Goal: Task Accomplishment & Management: Complete application form

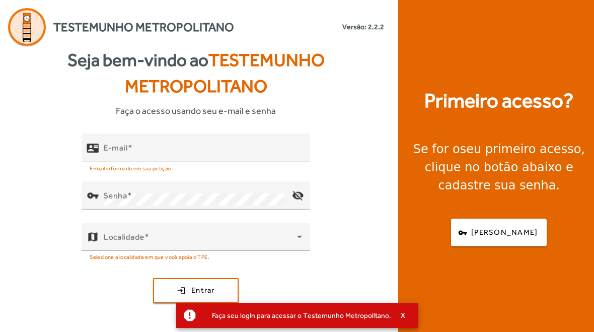
click at [191, 151] on input "E-mail" at bounding box center [203, 152] width 198 height 12
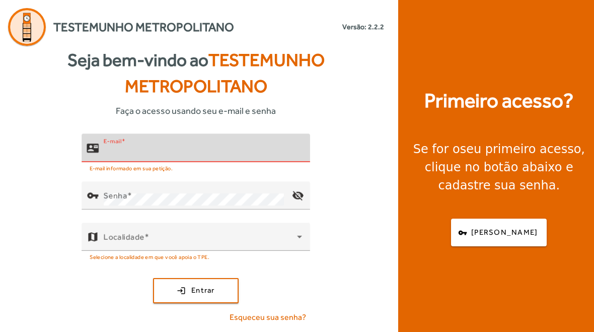
type input "**********"
click at [298, 238] on icon at bounding box center [299, 236] width 12 height 12
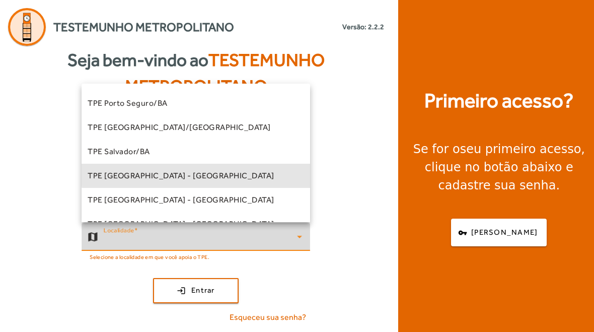
scroll to position [186, 0]
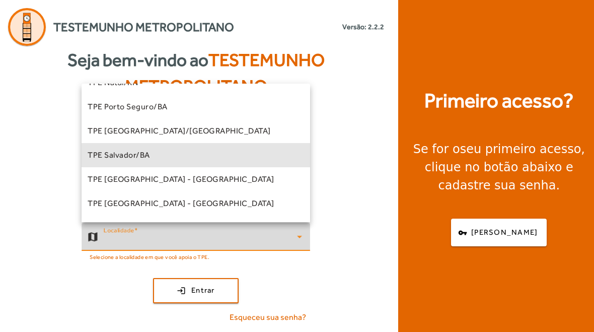
click at [242, 149] on mat-option "TPE Salvador/BA" at bounding box center [196, 155] width 228 height 24
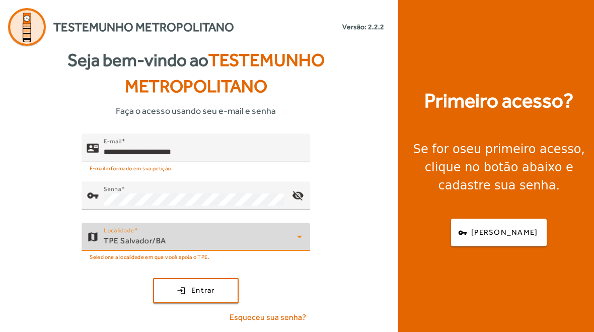
click at [219, 284] on span "submit" at bounding box center [196, 290] width 84 height 24
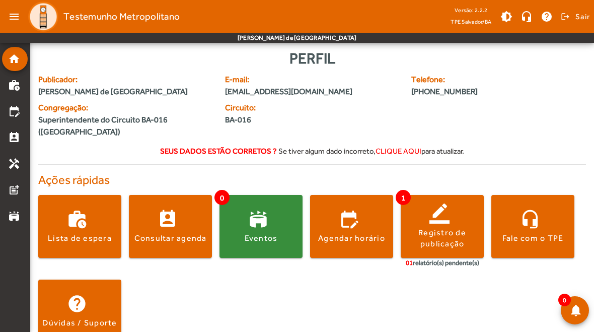
scroll to position [10, 0]
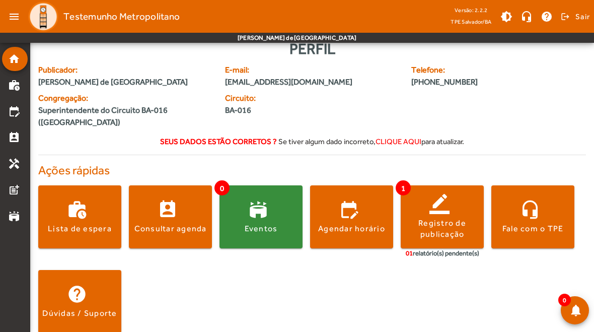
click at [458, 217] on div "Registro de publicação" at bounding box center [441, 228] width 83 height 23
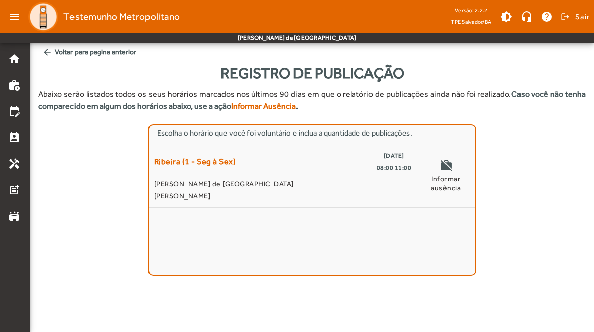
click at [450, 162] on mat-icon "work_off" at bounding box center [446, 166] width 12 height 15
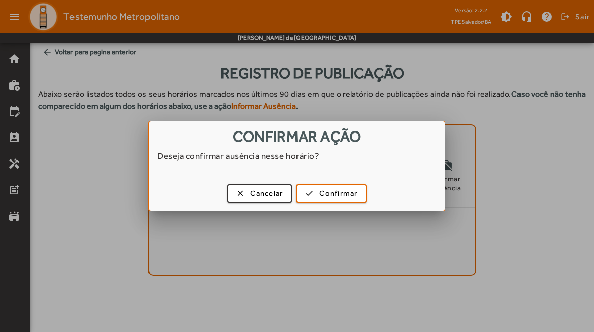
click at [259, 198] on span "Cancelar" at bounding box center [266, 194] width 33 height 12
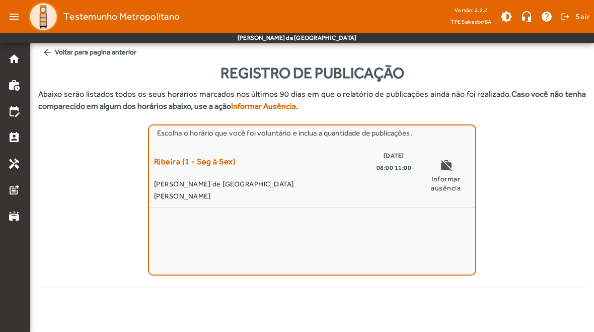
click at [383, 158] on span "[DATE]" at bounding box center [393, 155] width 21 height 12
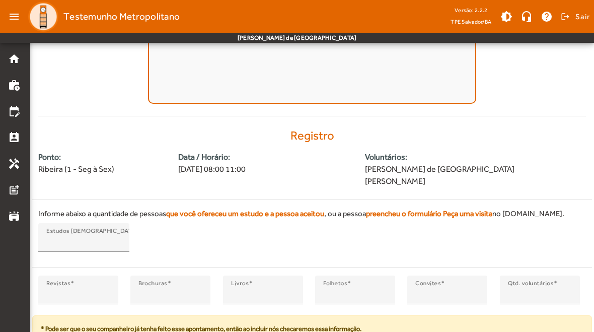
scroll to position [210, 0]
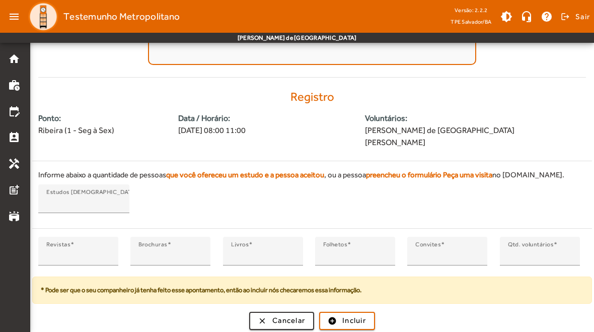
click at [90, 246] on div "Revistas *" at bounding box center [78, 250] width 64 height 29
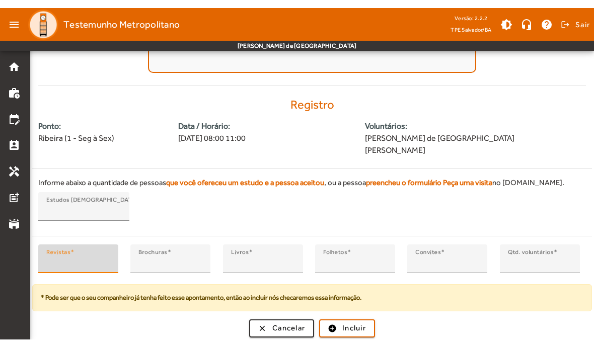
scroll to position [195, 0]
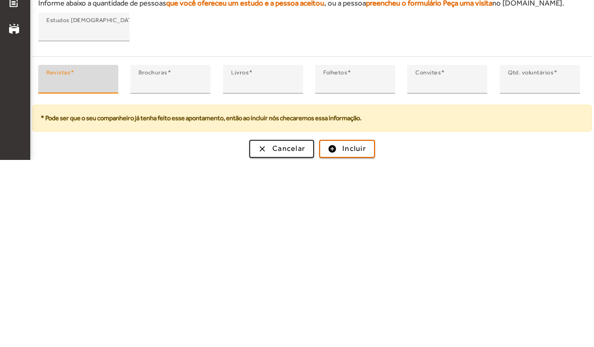
type input "*"
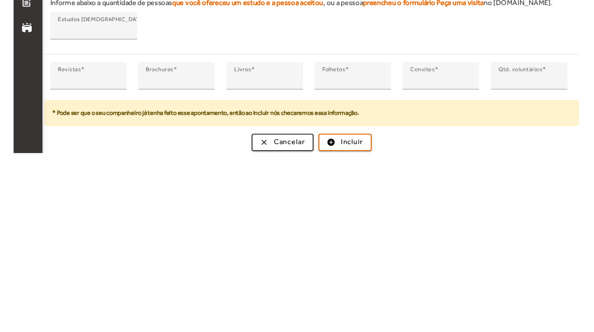
scroll to position [210, 0]
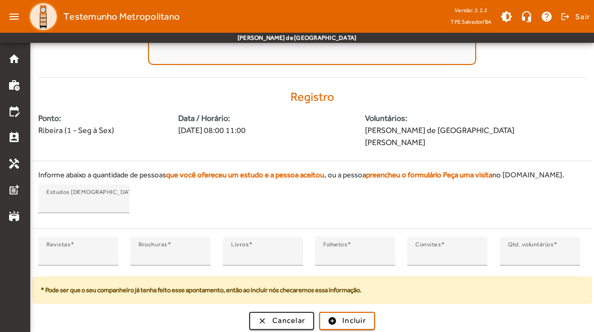
type input "*"
click at [360, 320] on span "Incluir" at bounding box center [354, 320] width 24 height 12
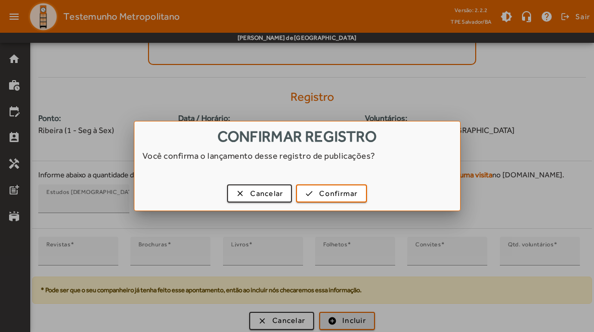
scroll to position [0, 0]
click at [348, 193] on span "Confirmar" at bounding box center [338, 194] width 38 height 12
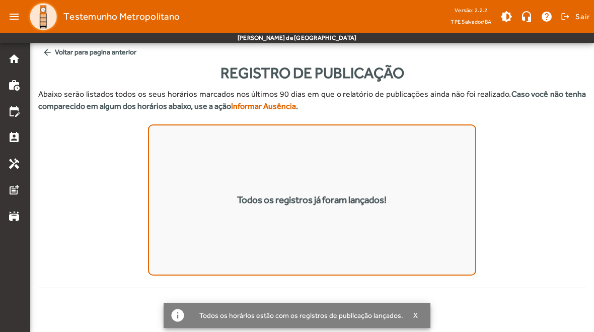
click at [45, 55] on mat-icon "arrow_back" at bounding box center [47, 52] width 10 height 10
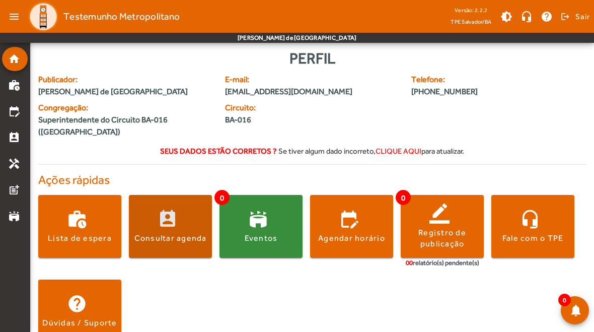
click at [163, 219] on span at bounding box center [170, 226] width 83 height 24
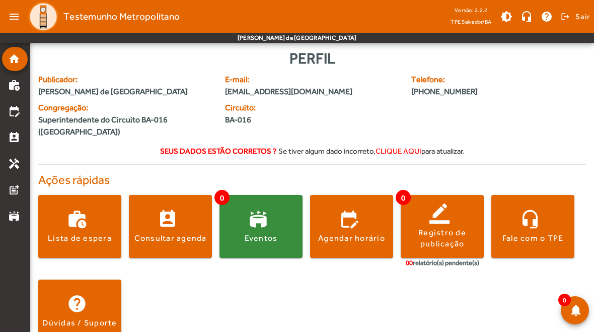
click at [276, 232] on div "Eventos" at bounding box center [261, 237] width 33 height 11
click at [371, 232] on div "Agendar horário" at bounding box center [351, 237] width 67 height 11
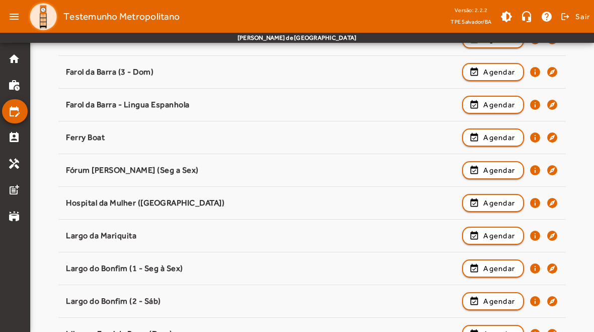
scroll to position [406, 0]
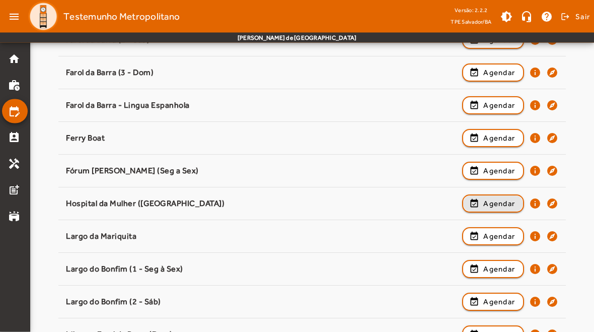
click at [495, 204] on span "Agendar" at bounding box center [499, 204] width 32 height 12
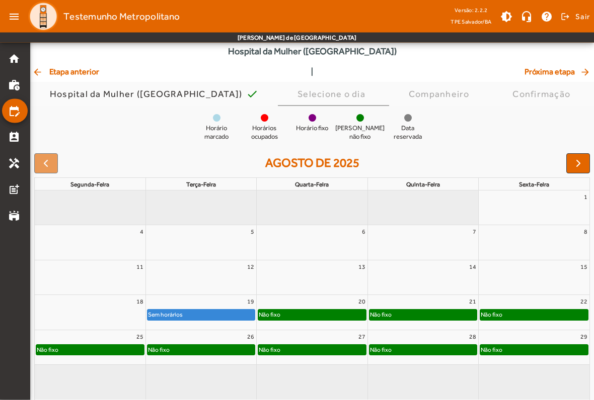
scroll to position [40, 0]
click at [563, 310] on link "Não fixo" at bounding box center [533, 314] width 109 height 11
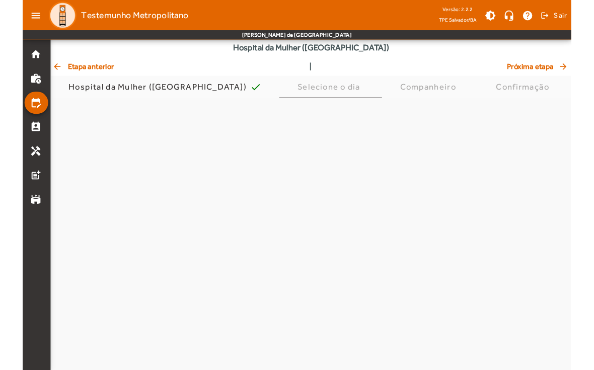
scroll to position [0, 0]
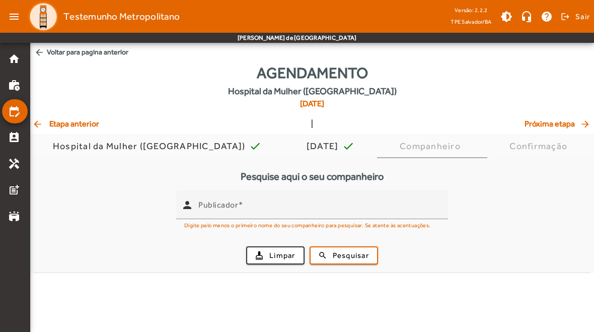
click at [73, 123] on span "arrow_back Etapa anterior" at bounding box center [65, 124] width 67 height 12
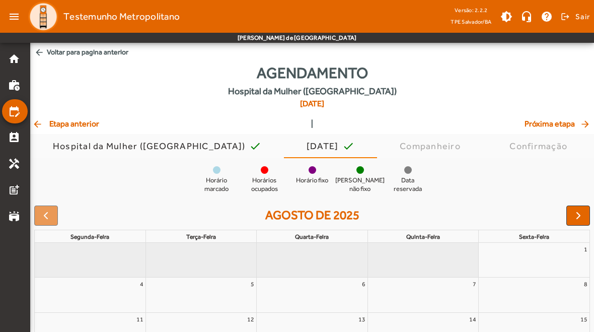
click at [76, 124] on span "arrow_back Etapa anterior" at bounding box center [65, 124] width 67 height 12
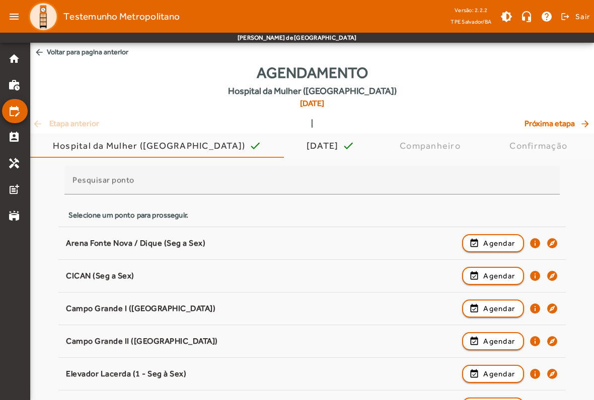
click at [553, 240] on mat-icon "explore" at bounding box center [552, 243] width 12 height 12
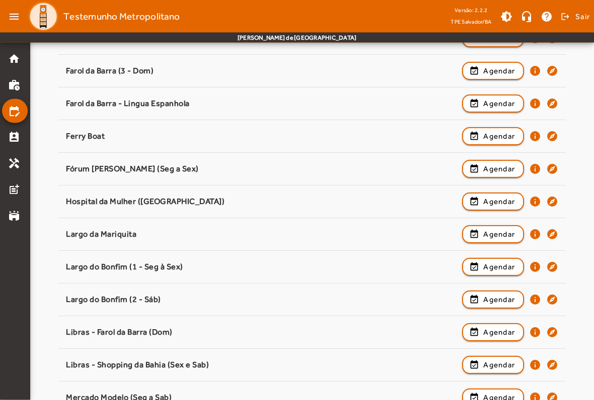
scroll to position [434, 0]
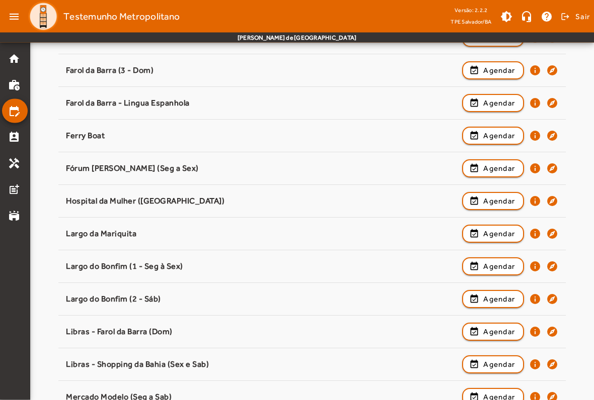
click at [550, 199] on mat-icon "explore" at bounding box center [552, 202] width 12 height 12
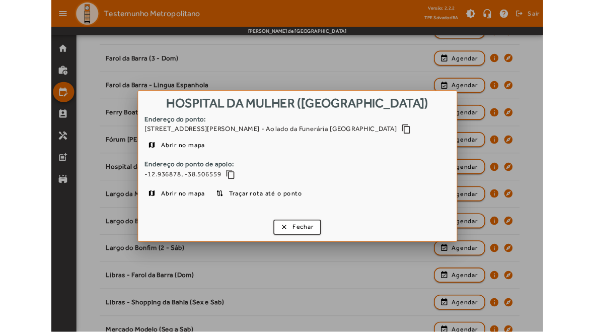
scroll to position [0, 0]
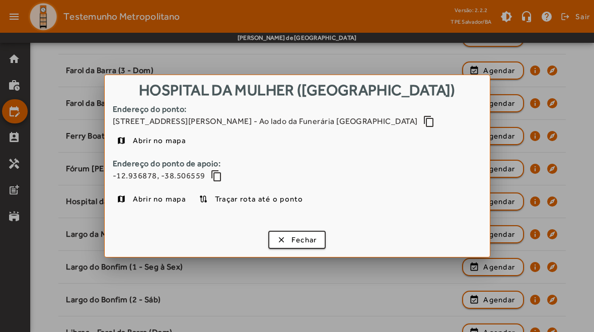
click at [319, 238] on span "button" at bounding box center [297, 239] width 56 height 24
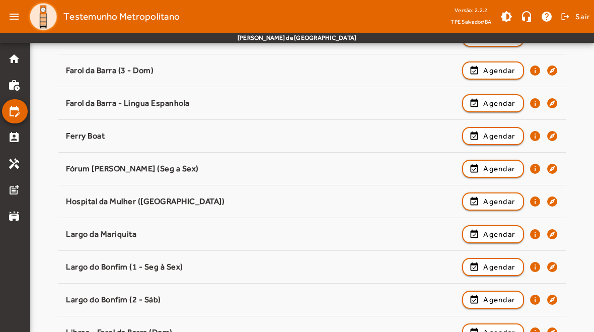
scroll to position [435, 0]
click at [533, 200] on mat-icon "info" at bounding box center [535, 201] width 12 height 12
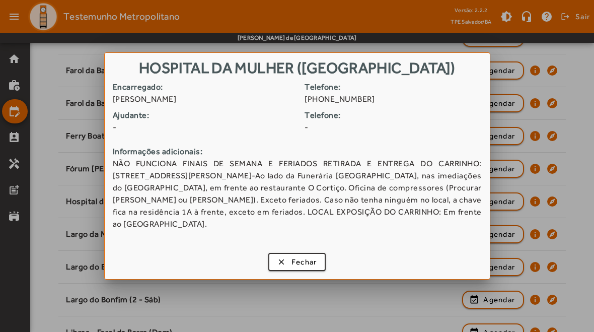
click at [306, 258] on span "Fechar" at bounding box center [304, 262] width 26 height 12
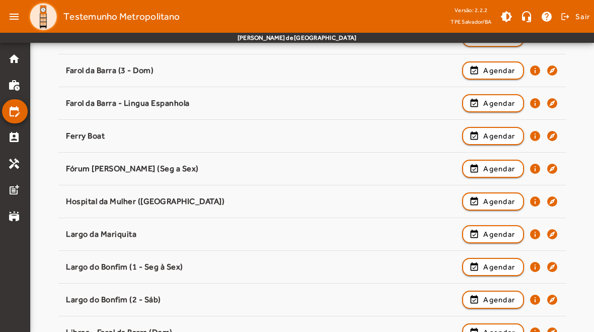
scroll to position [435, 0]
click at [498, 203] on span "Agendar" at bounding box center [499, 201] width 32 height 12
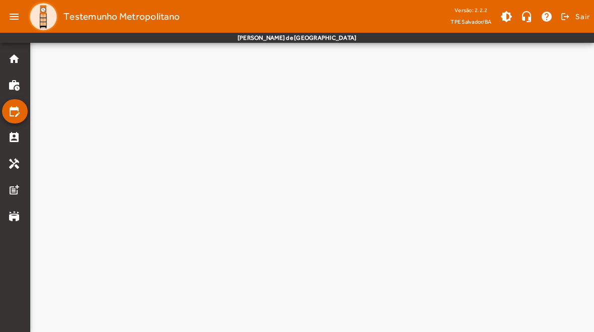
scroll to position [0, 0]
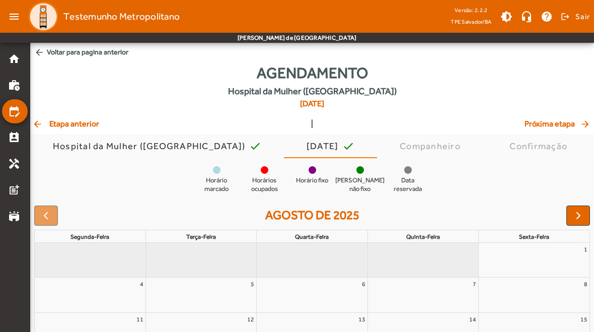
click at [566, 129] on span "Próxima etapa arrow_forward" at bounding box center [557, 124] width 67 height 12
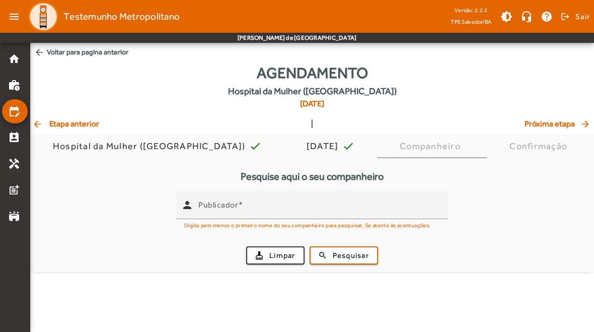
click at [563, 122] on span "Próxima etapa arrow_forward" at bounding box center [557, 124] width 67 height 12
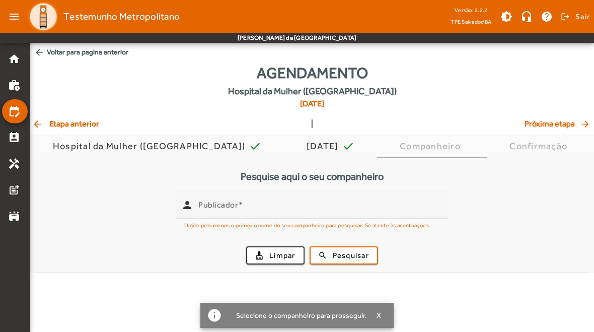
click at [541, 168] on div "Pesquise aqui o seu companheiro person Publicador Digite pelo menos o primeiro …" at bounding box center [311, 215] width 563 height 115
click at [400, 205] on input "Publicador" at bounding box center [318, 209] width 241 height 12
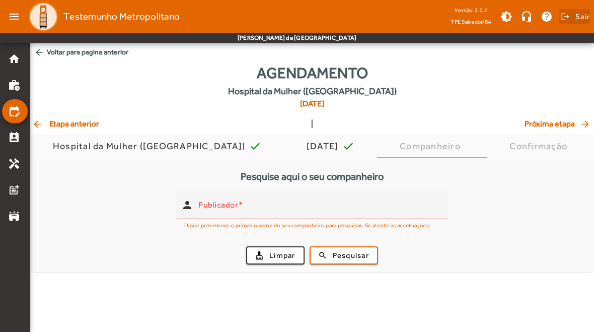
click at [574, 20] on span at bounding box center [574, 17] width 31 height 24
